Goal: Book appointment/travel/reservation

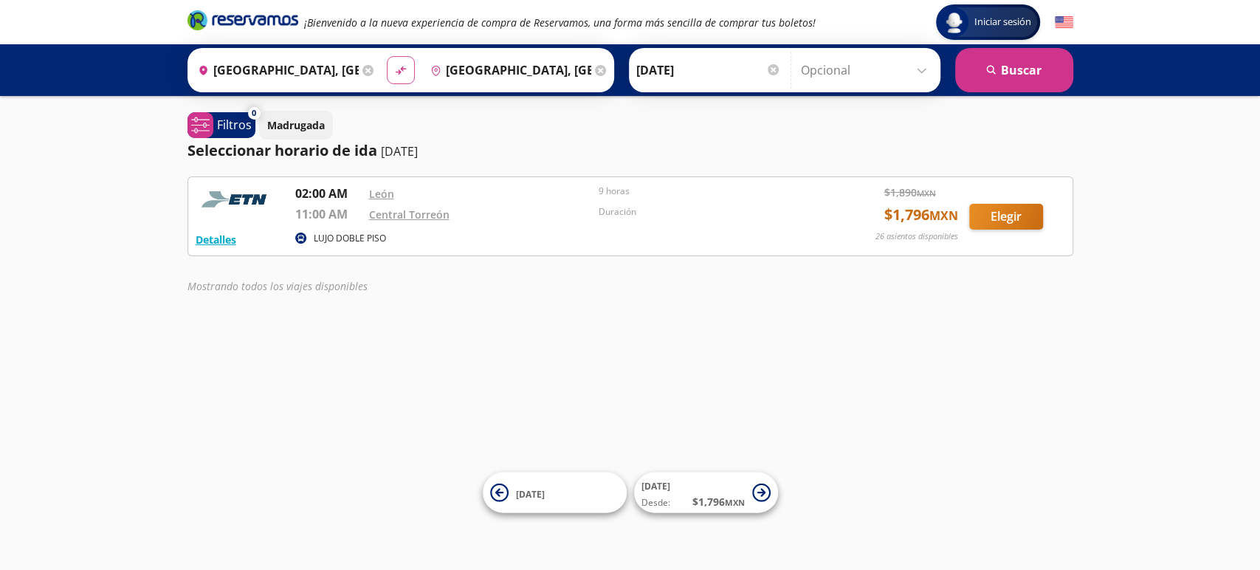
click at [396, 75] on icon "material-symbols:compare-arrows-rounded" at bounding box center [400, 70] width 13 height 14
type input "[GEOGRAPHIC_DATA], [GEOGRAPHIC_DATA]"
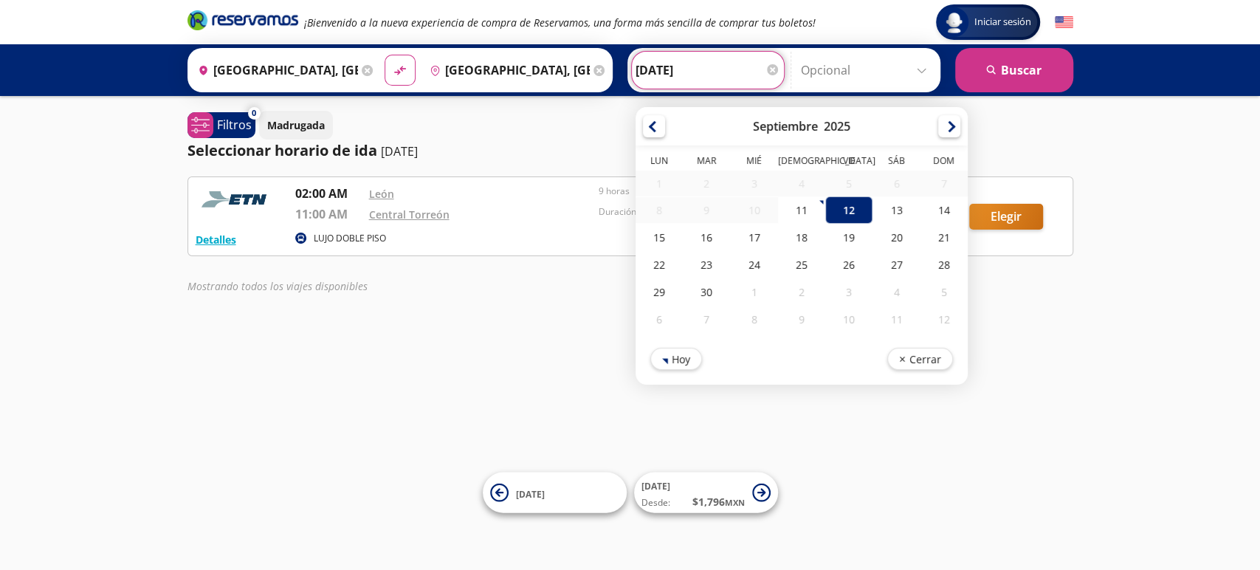
click at [697, 75] on input "[DATE]" at bounding box center [707, 70] width 145 height 37
click at [844, 211] on div "12" at bounding box center [848, 209] width 47 height 27
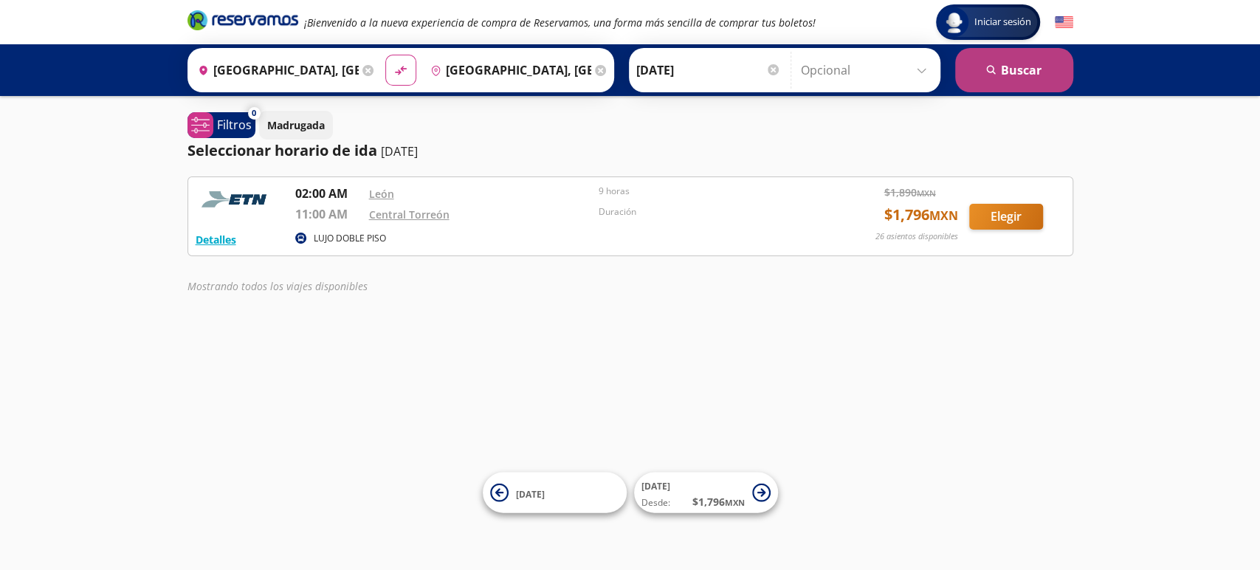
click at [1010, 52] on button "search [GEOGRAPHIC_DATA]" at bounding box center [1014, 70] width 118 height 44
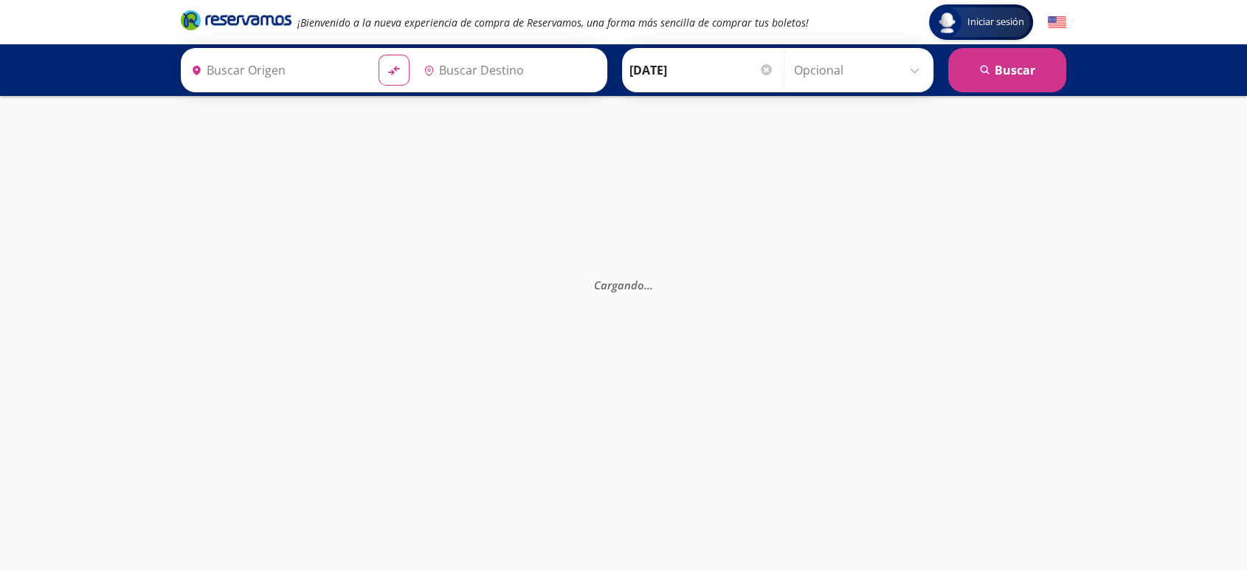
type input "[GEOGRAPHIC_DATA], [GEOGRAPHIC_DATA]"
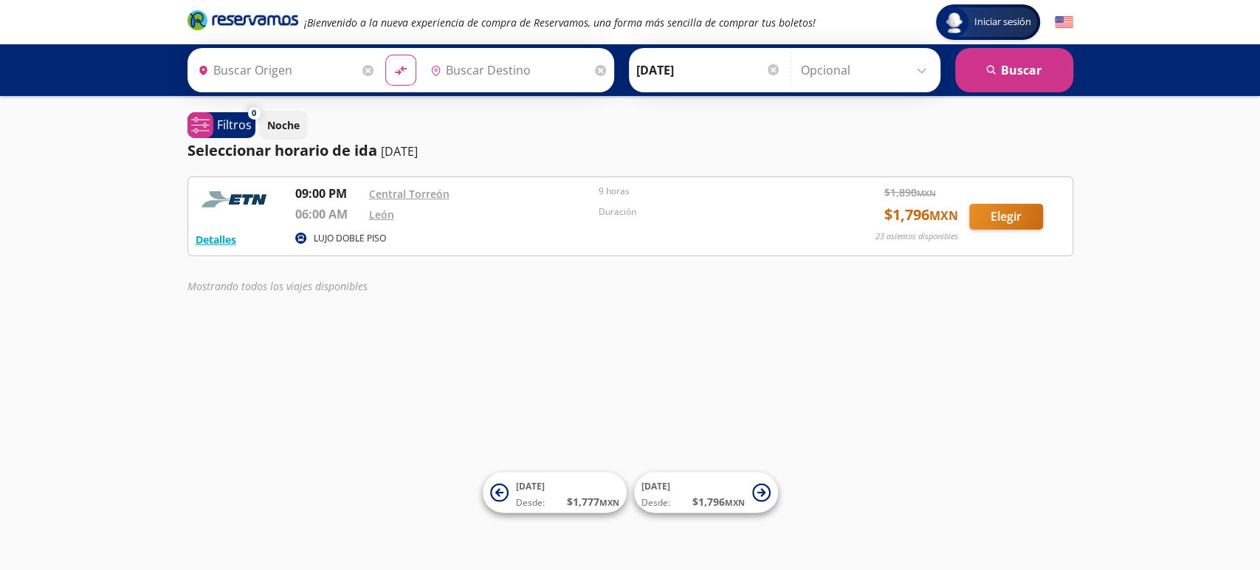
type input "[GEOGRAPHIC_DATA], [GEOGRAPHIC_DATA]"
